Goal: Transaction & Acquisition: Purchase product/service

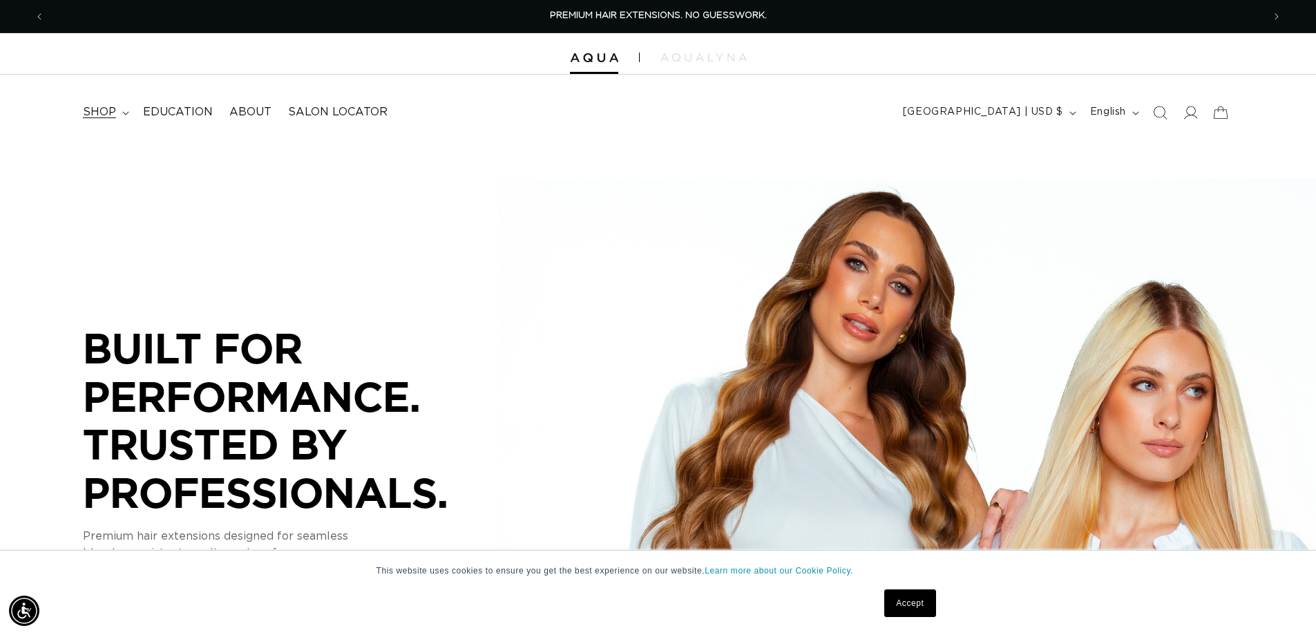
click at [105, 118] on span "shop" at bounding box center [99, 112] width 33 height 15
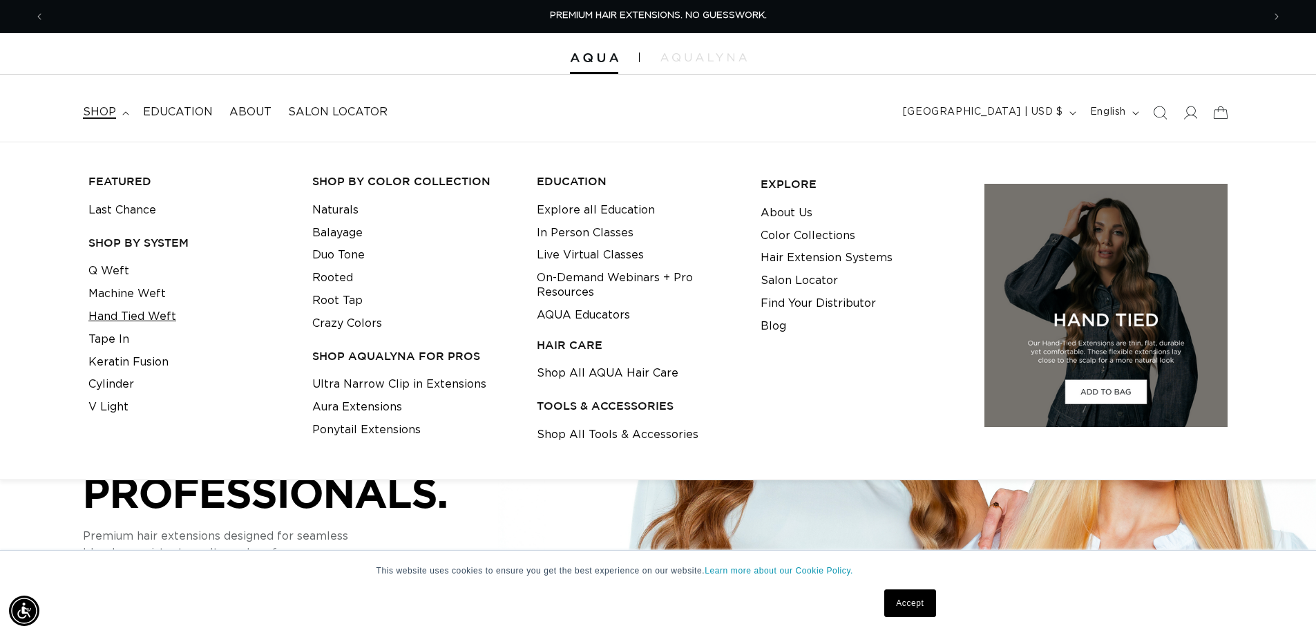
click at [124, 321] on link "Hand Tied Weft" at bounding box center [132, 316] width 88 height 23
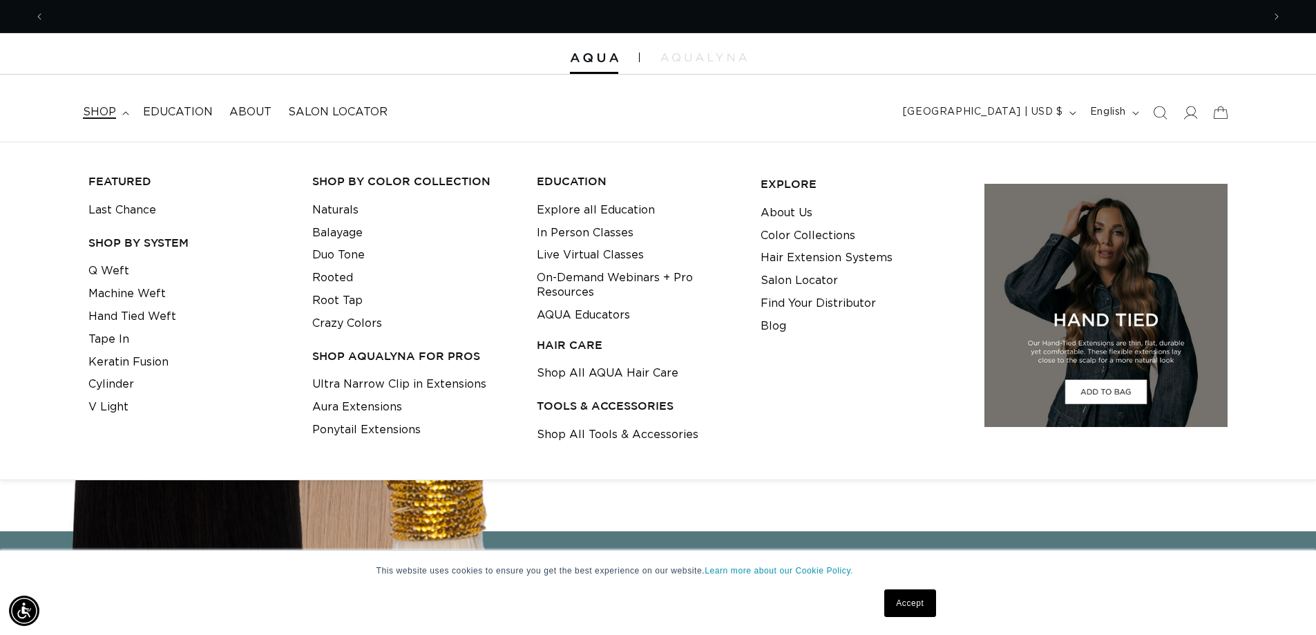
scroll to position [0, 1218]
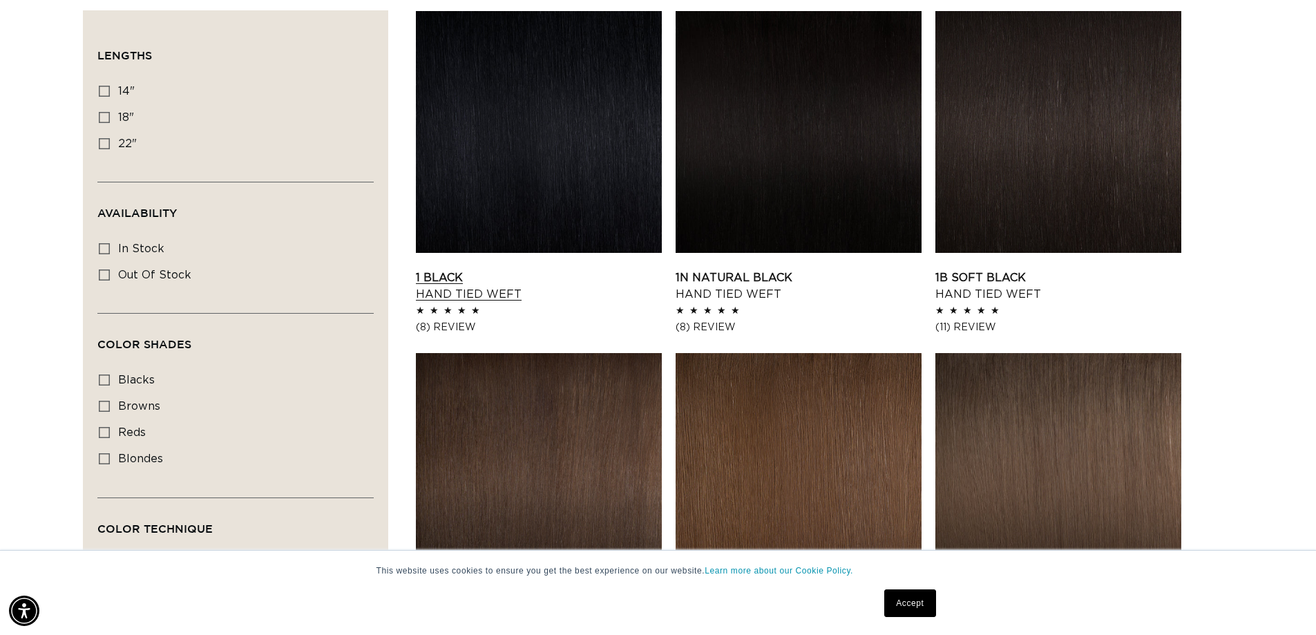
click at [541, 269] on link "1 Black Hand Tied Weft" at bounding box center [539, 285] width 246 height 33
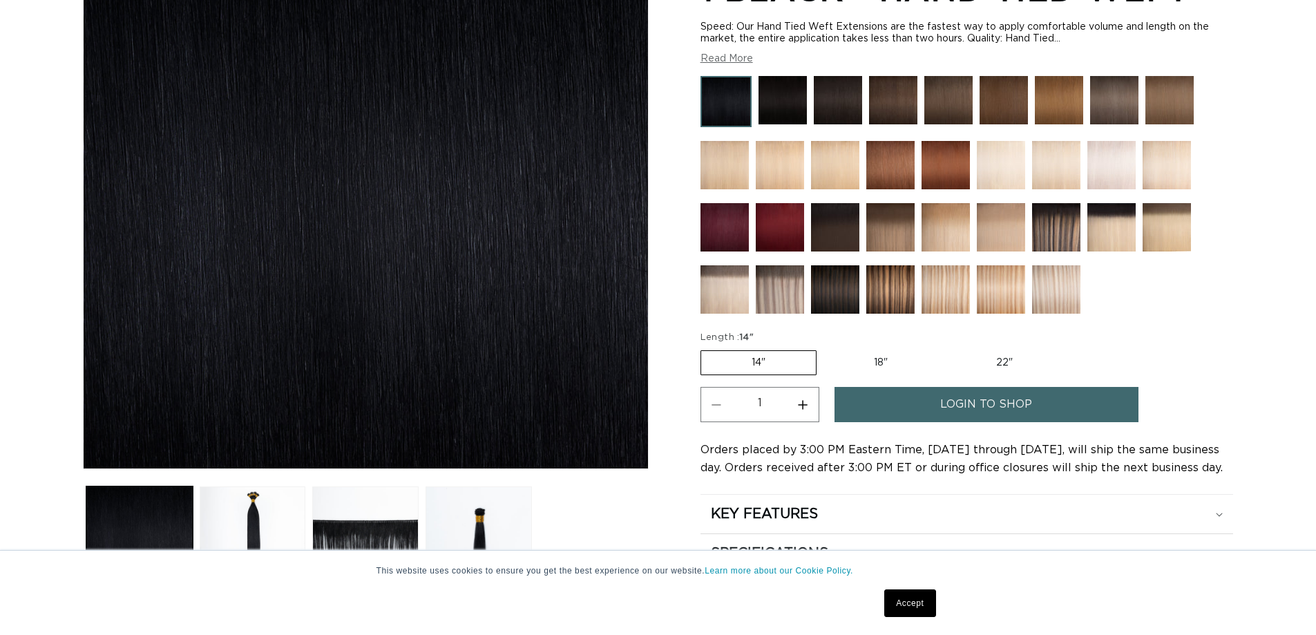
scroll to position [345, 0]
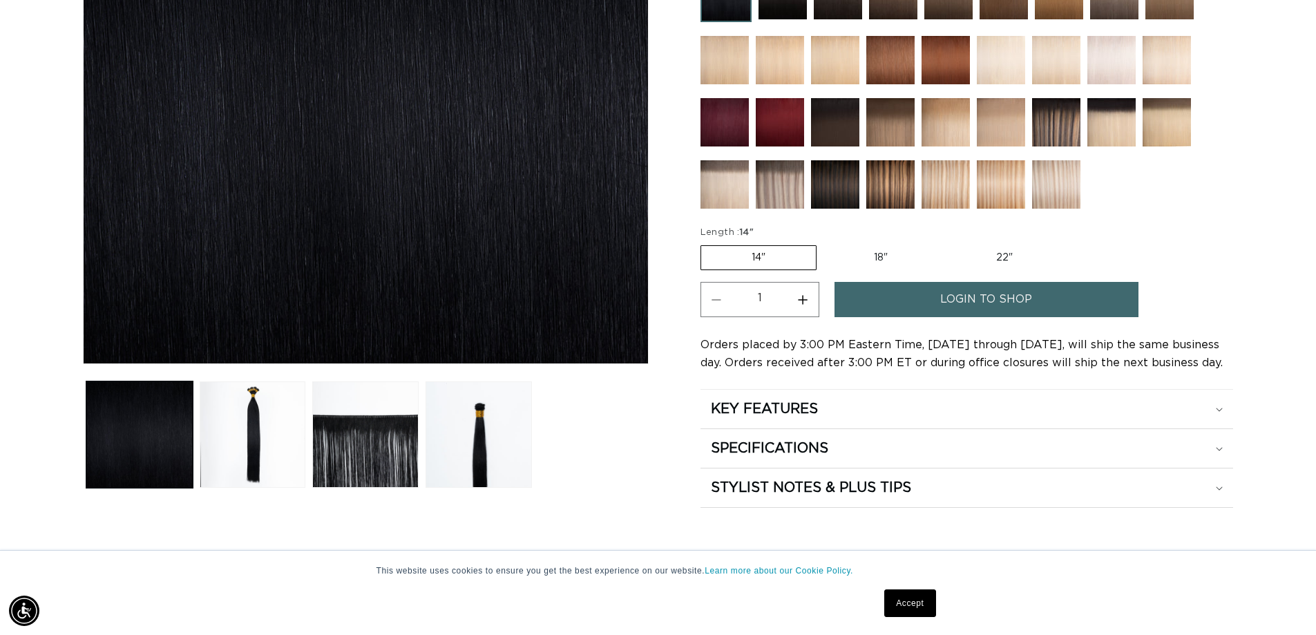
click at [890, 257] on label "18" Variant sold out or unavailable" at bounding box center [880, 257] width 115 height 23
click at [824, 243] on input "18" Variant sold out or unavailable" at bounding box center [823, 242] width 1 height 1
radio input "true"
click at [932, 309] on link "login to shop" at bounding box center [986, 299] width 304 height 35
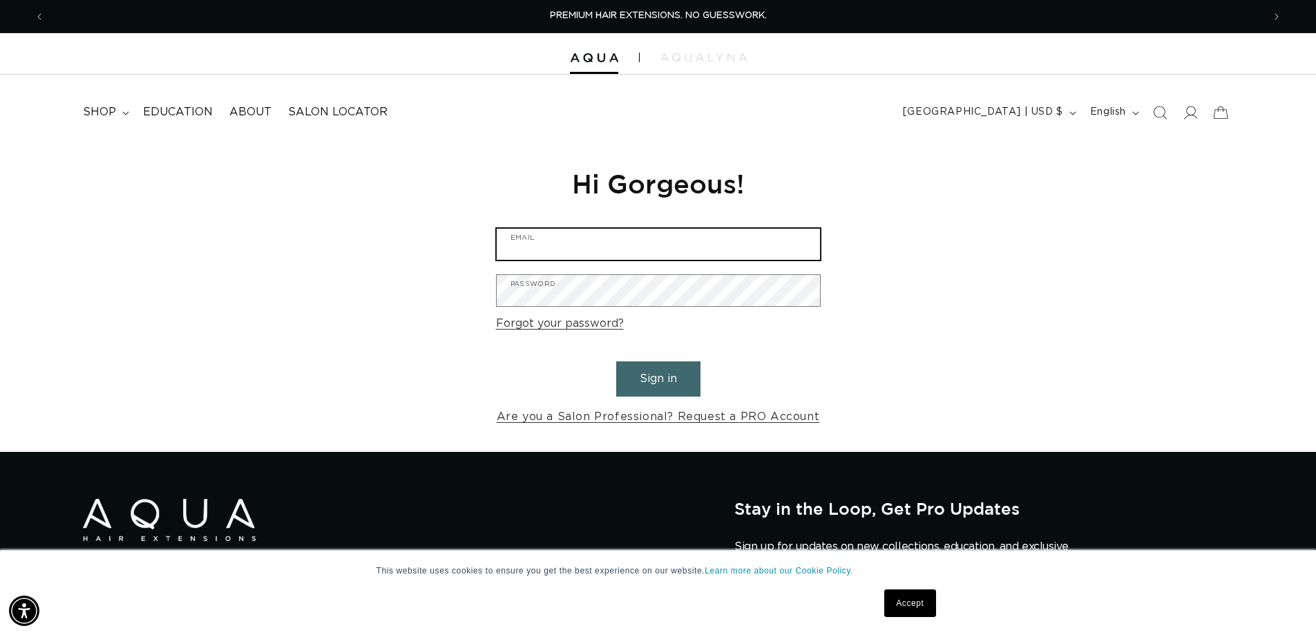
click at [718, 258] on input "Email" at bounding box center [658, 244] width 323 height 31
type input "lclaurenchristine@gmail.com"
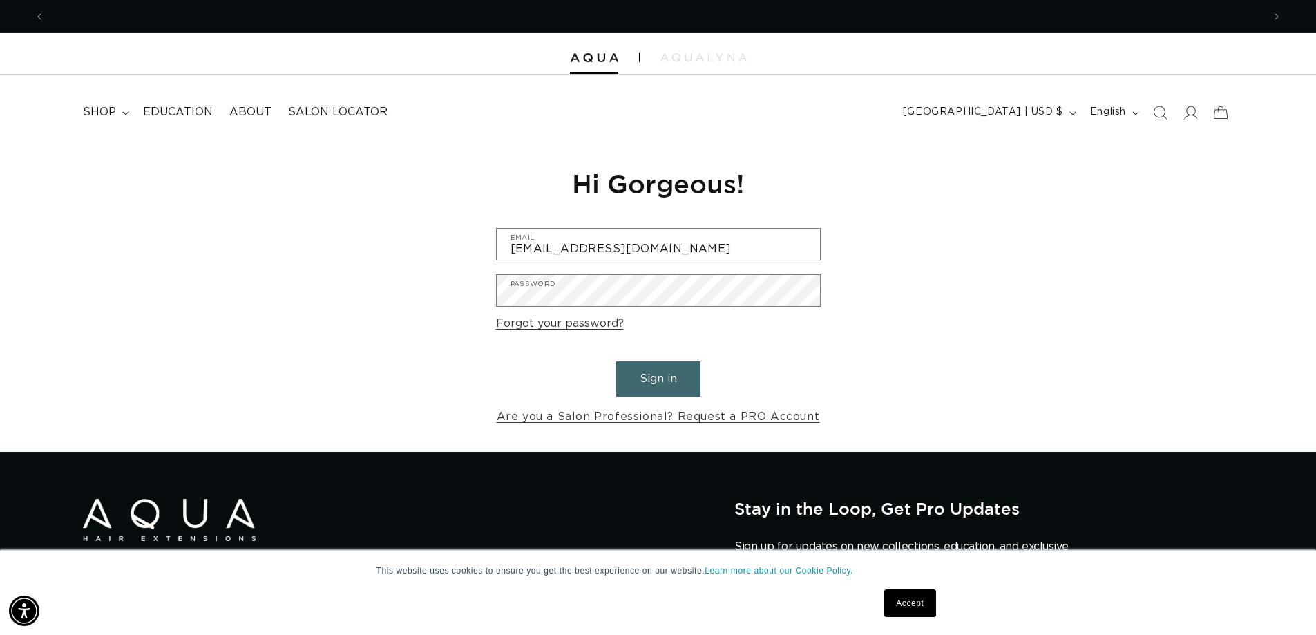
scroll to position [0, 2435]
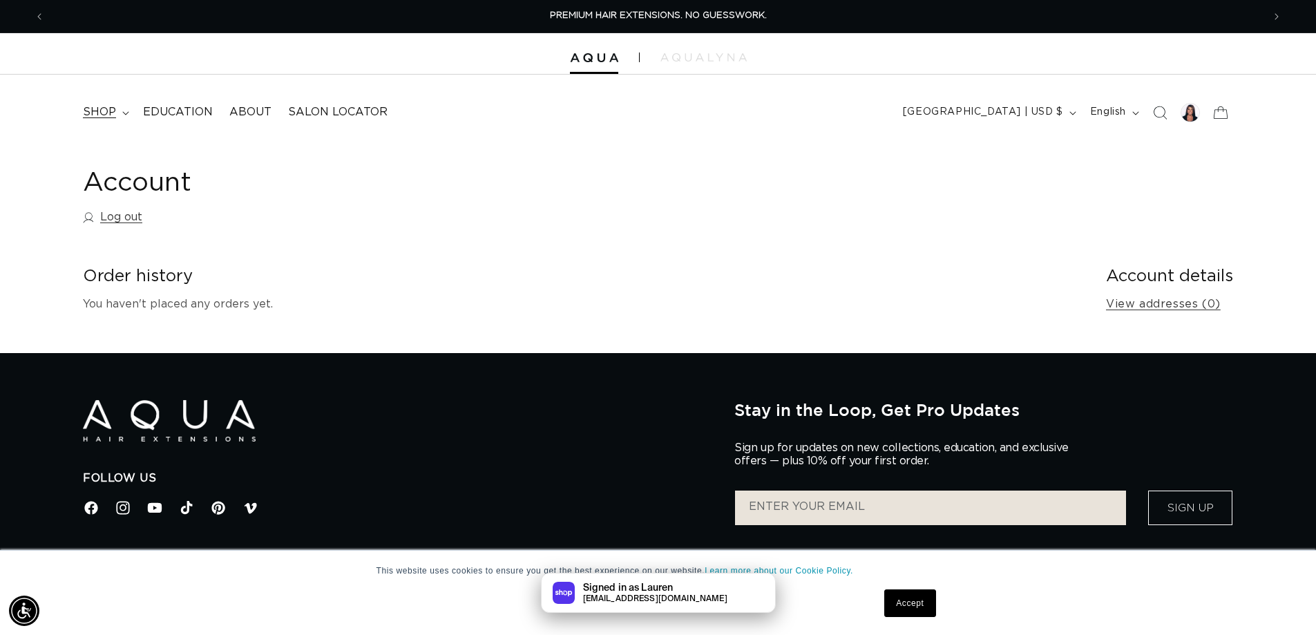
click at [115, 109] on summary "shop" at bounding box center [105, 112] width 60 height 31
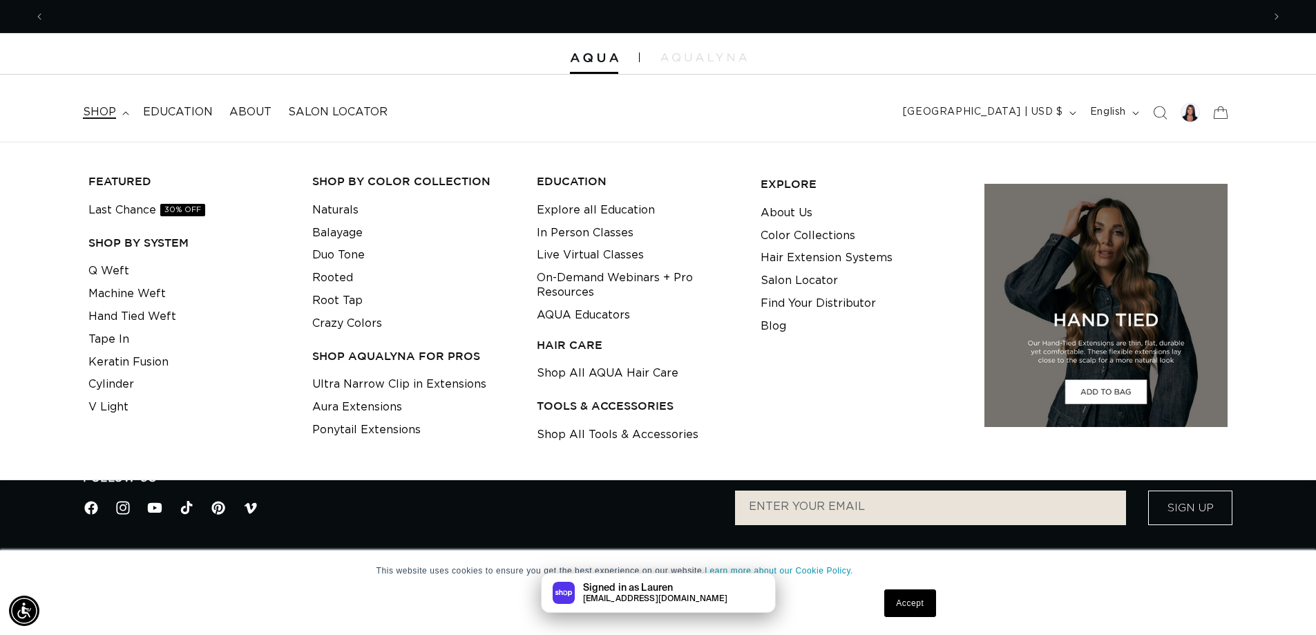
scroll to position [0, 1218]
click at [133, 311] on link "Hand Tied Weft" at bounding box center [132, 316] width 88 height 23
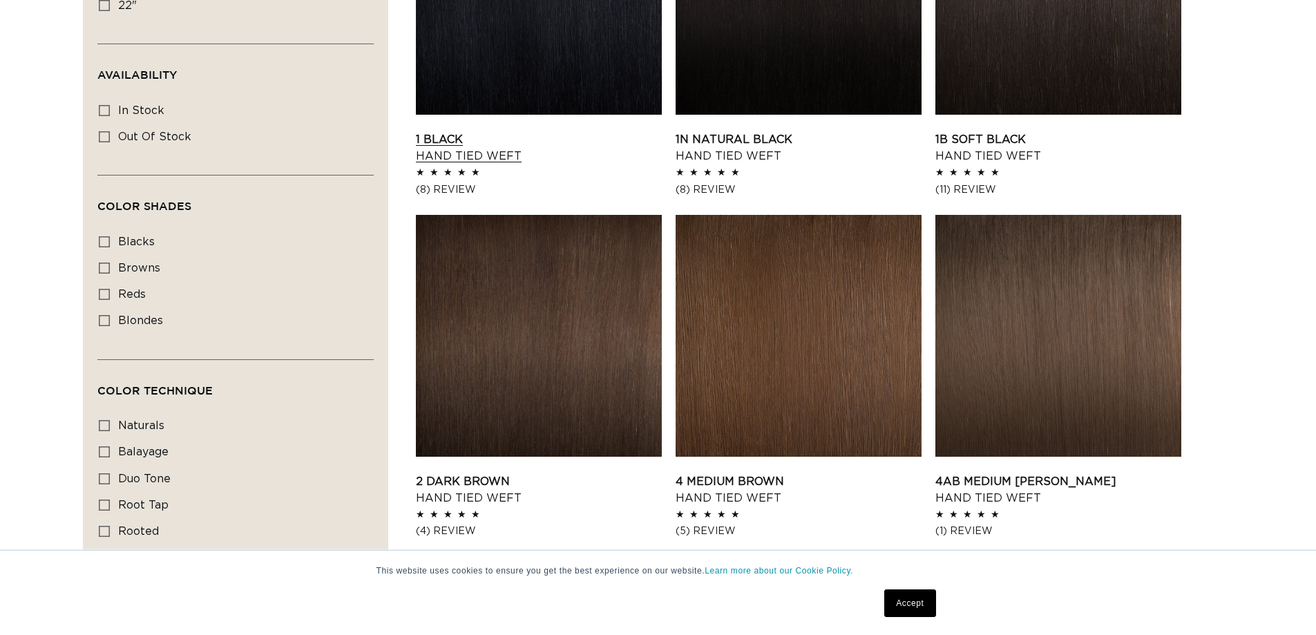
click at [580, 131] on link "1 Black Hand Tied Weft" at bounding box center [539, 147] width 246 height 33
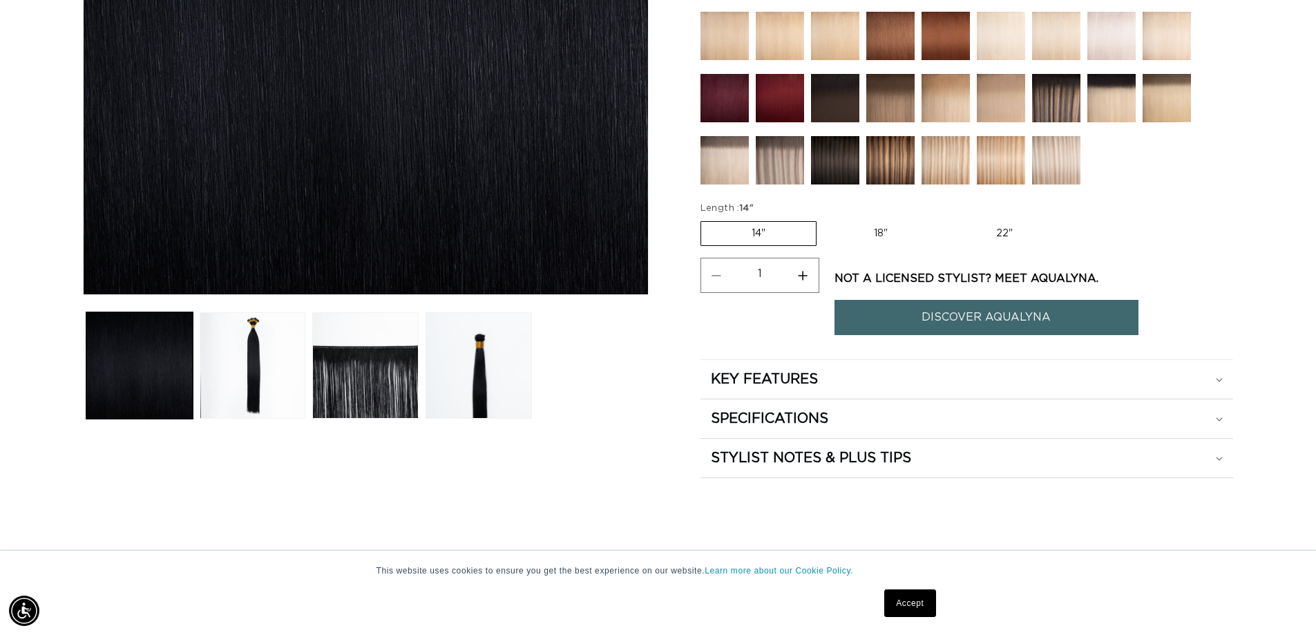
scroll to position [0, 1218]
click at [890, 228] on label "18" Variant sold out or unavailable" at bounding box center [880, 233] width 115 height 23
click at [824, 219] on input "18" Variant sold out or unavailable" at bounding box center [823, 218] width 1 height 1
radio input "true"
click at [973, 315] on link "DISCOVER AQUALYNA" at bounding box center [986, 317] width 304 height 35
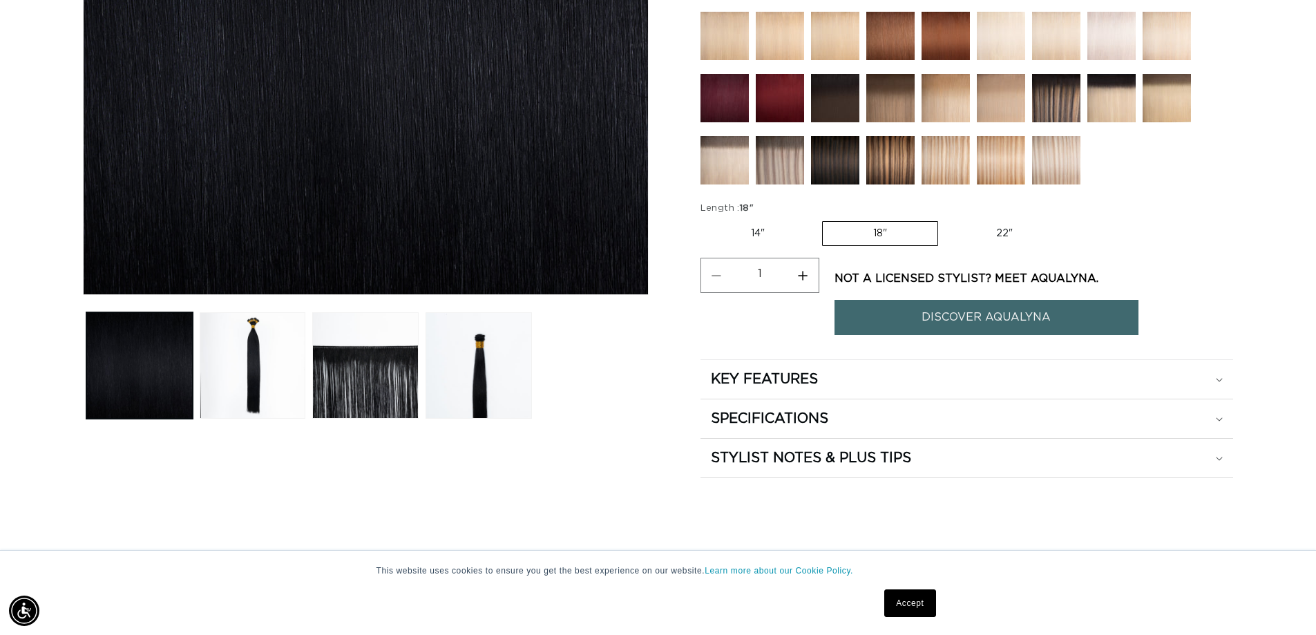
scroll to position [0, 2435]
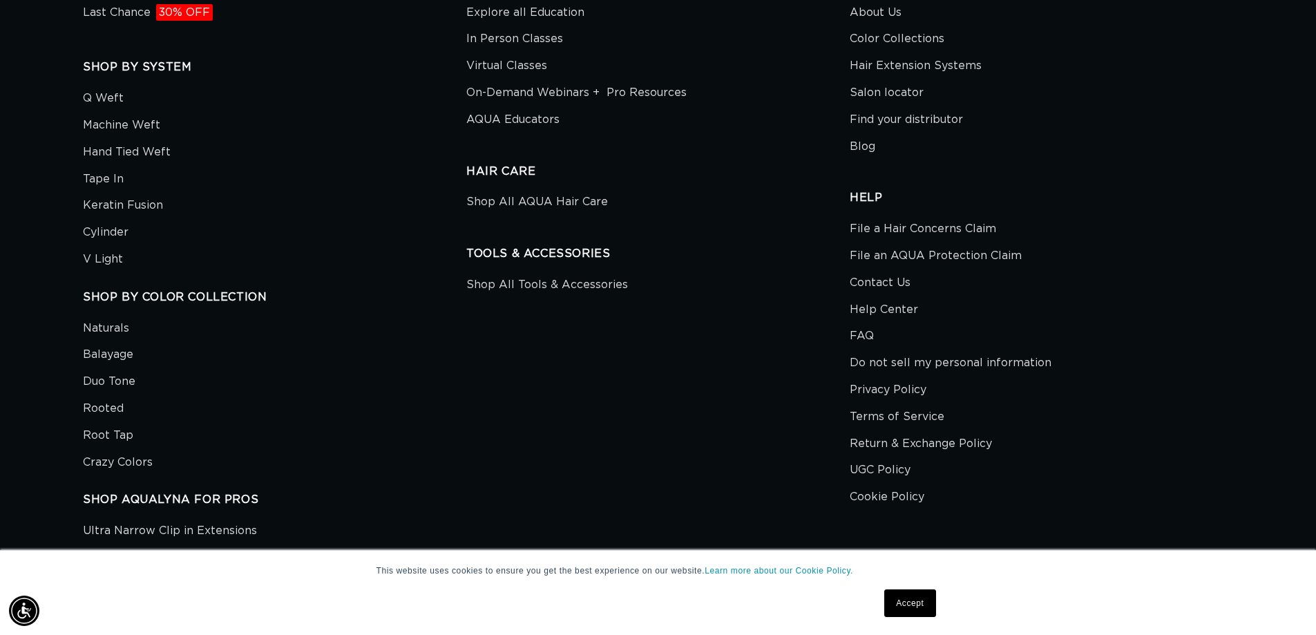
scroll to position [0, 2435]
click at [155, 153] on link "Hand Tied Weft" at bounding box center [127, 152] width 88 height 27
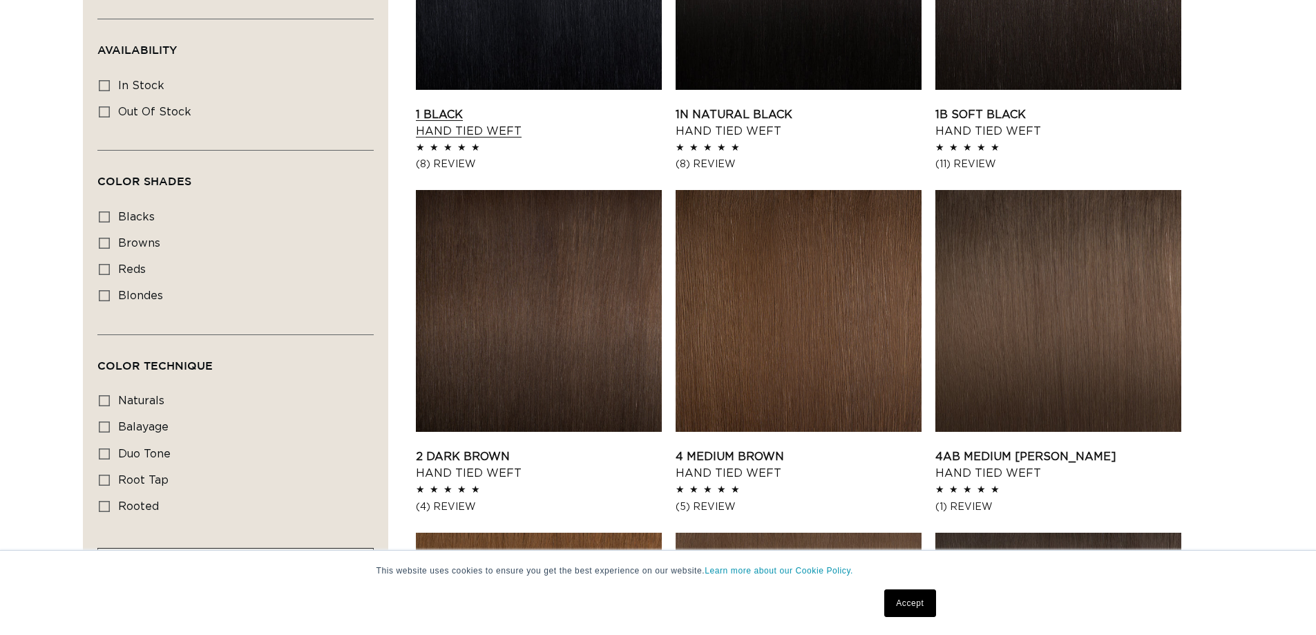
scroll to position [414, 0]
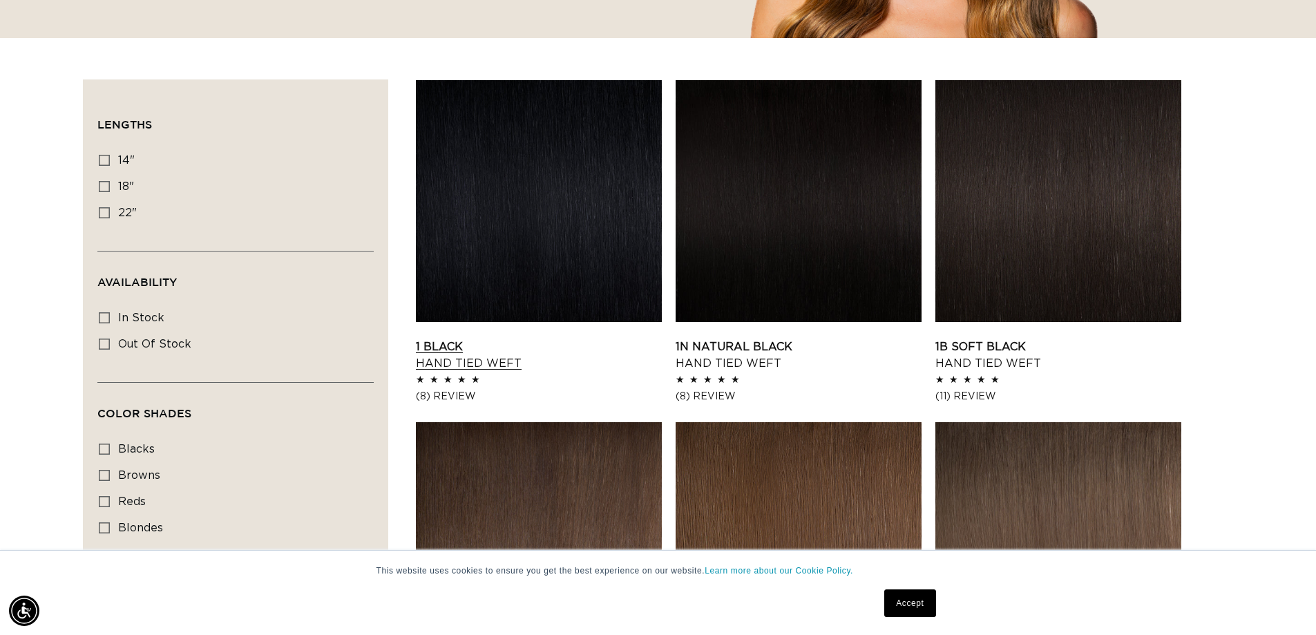
click at [486, 338] on link "1 Black Hand Tied Weft" at bounding box center [539, 354] width 246 height 33
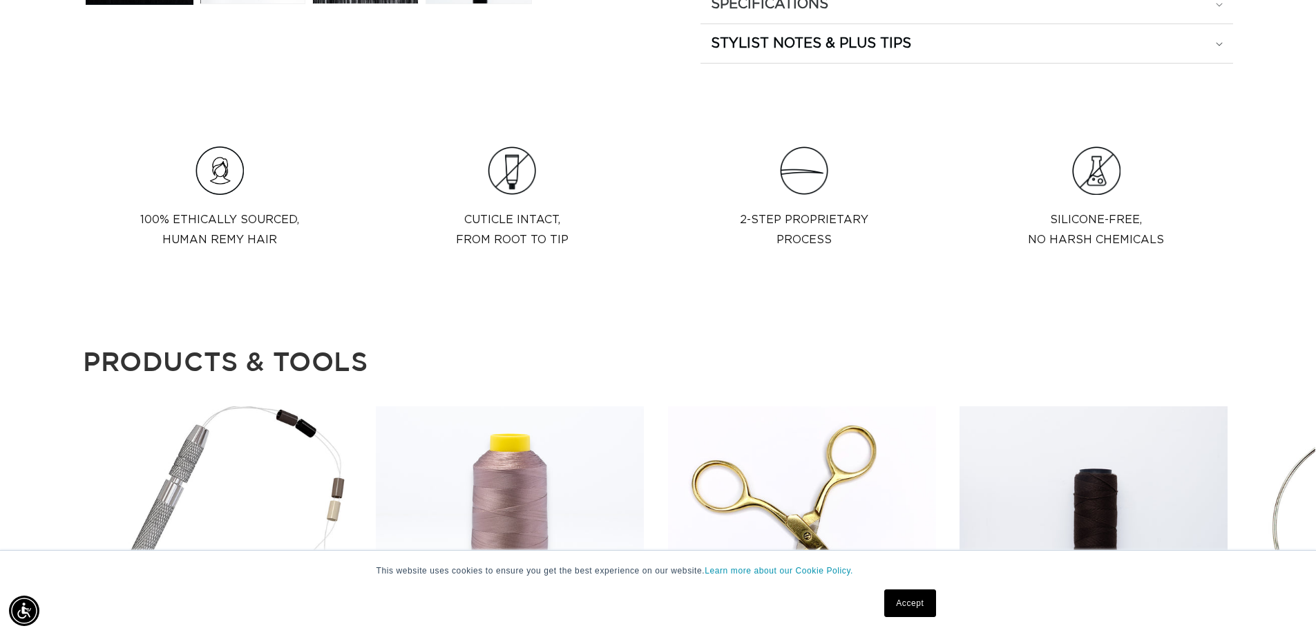
scroll to position [0, 1218]
